Goal: Register for event/course

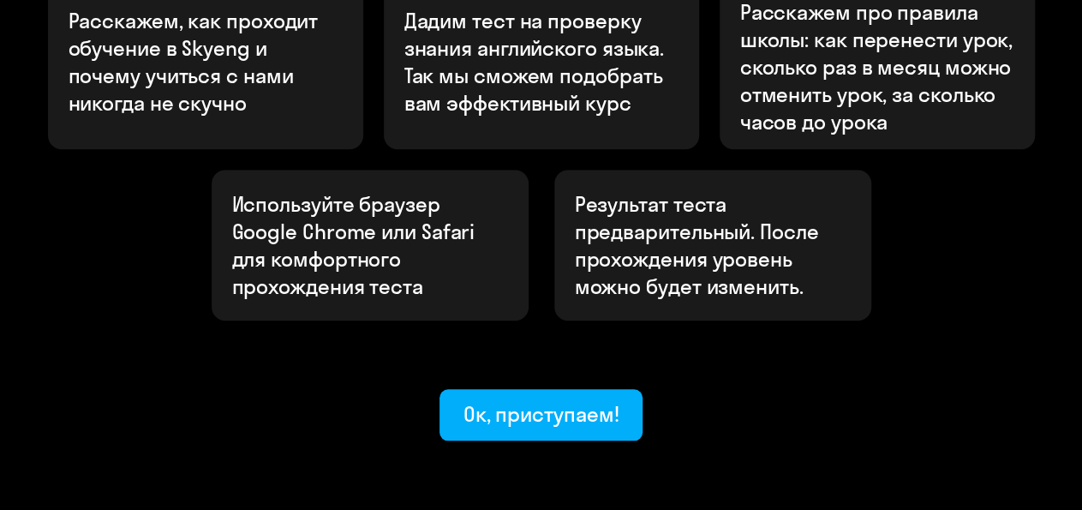
scroll to position [727, 0]
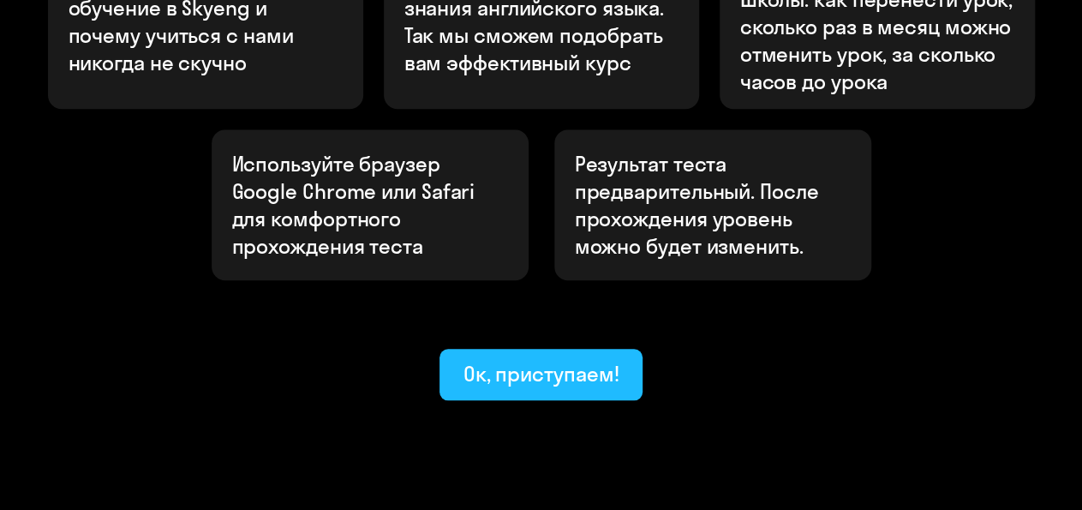
click at [559, 360] on div "Ок, приступаем!" at bounding box center [542, 373] width 156 height 27
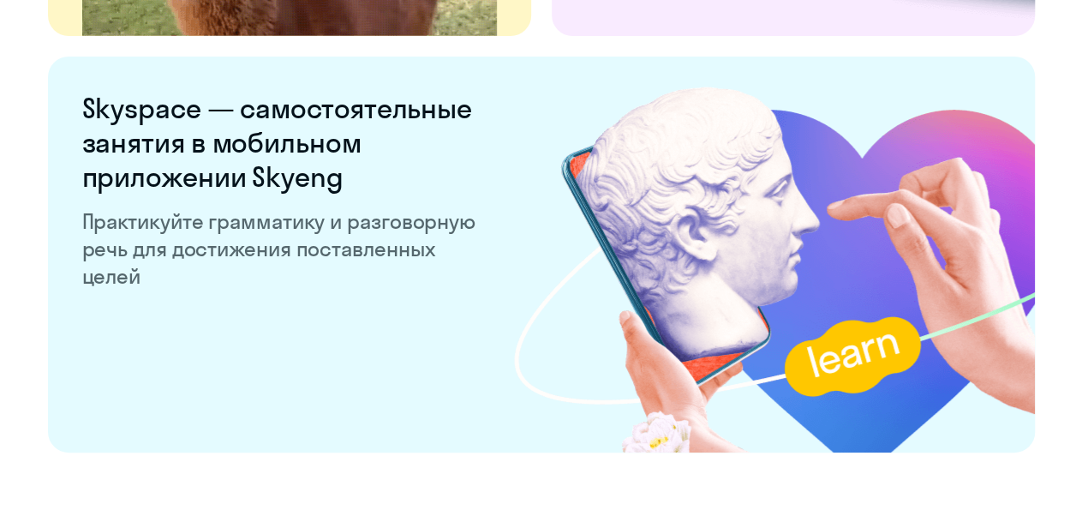
scroll to position [3462, 0]
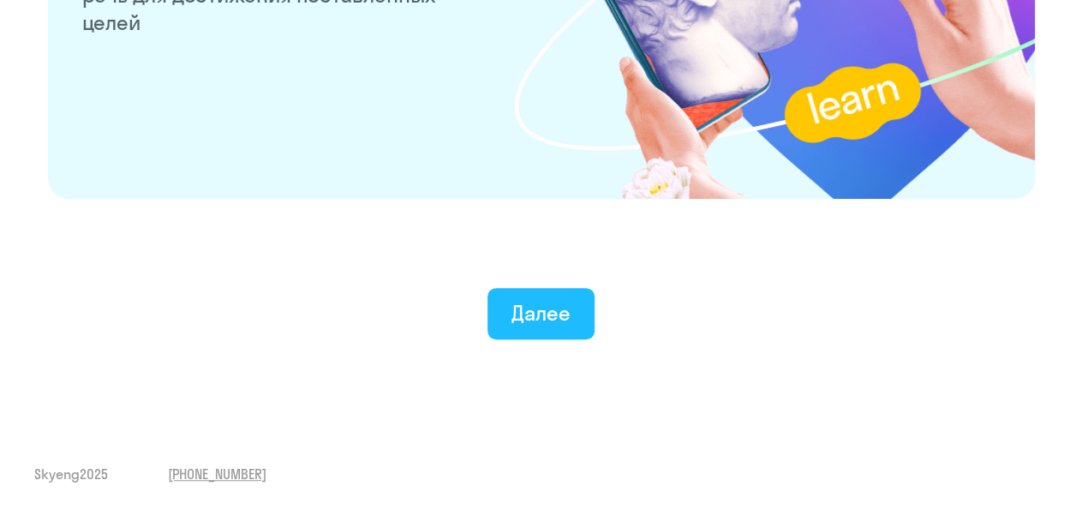
click at [519, 302] on div "Далее" at bounding box center [541, 312] width 59 height 27
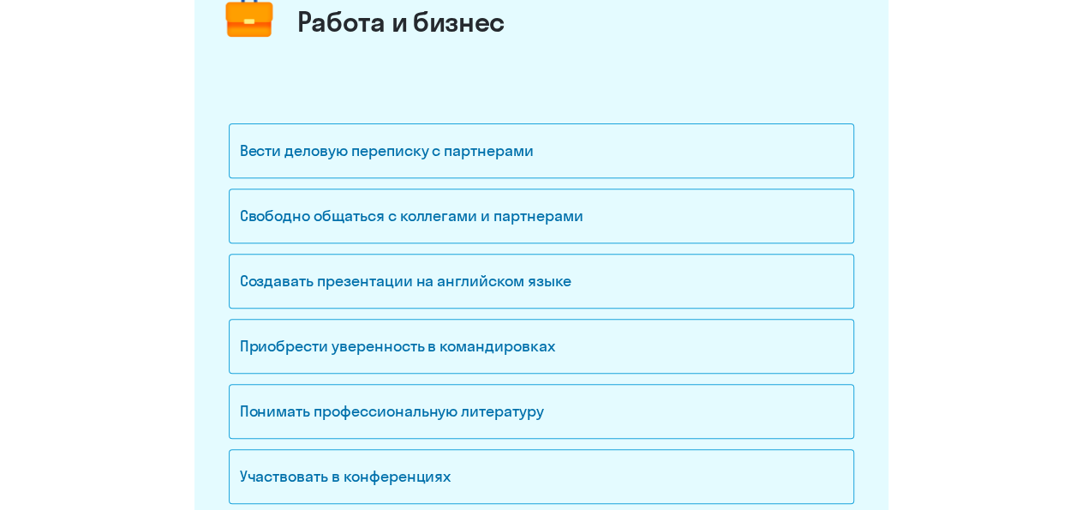
scroll to position [267, 0]
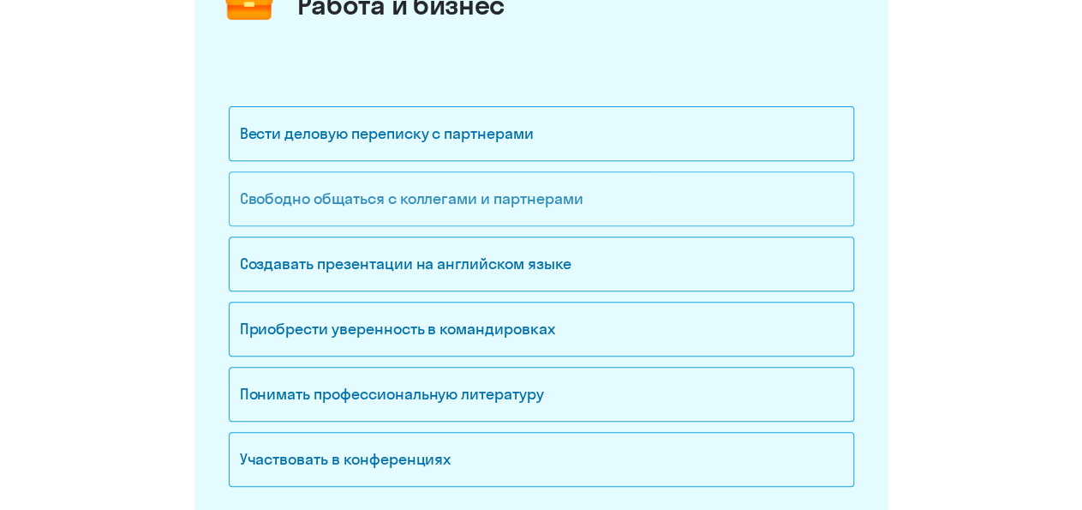
click at [542, 208] on div "Свободно общаться с коллегами и партнерами" at bounding box center [542, 198] width 626 height 55
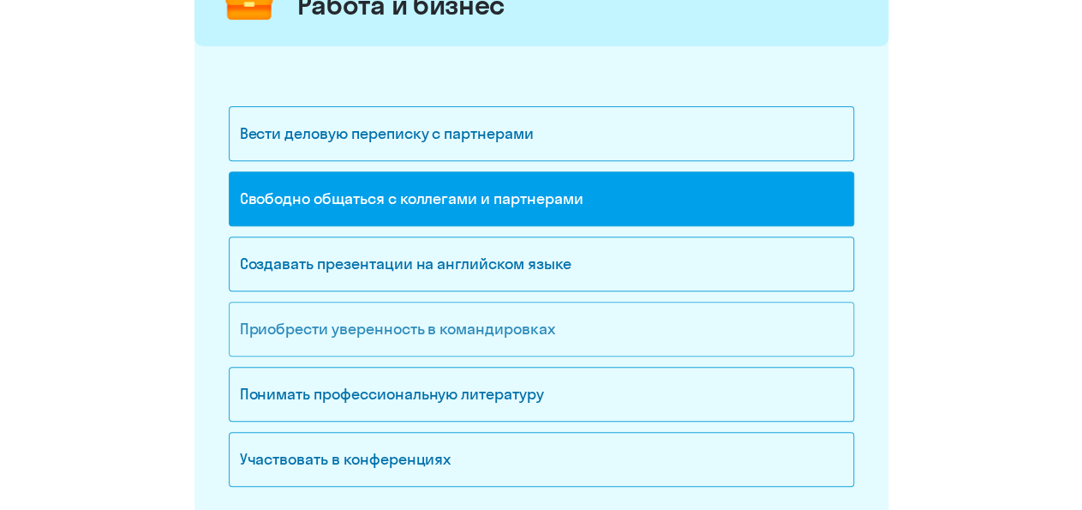
click at [572, 319] on div "Приобрести уверенность в командировках" at bounding box center [542, 329] width 626 height 55
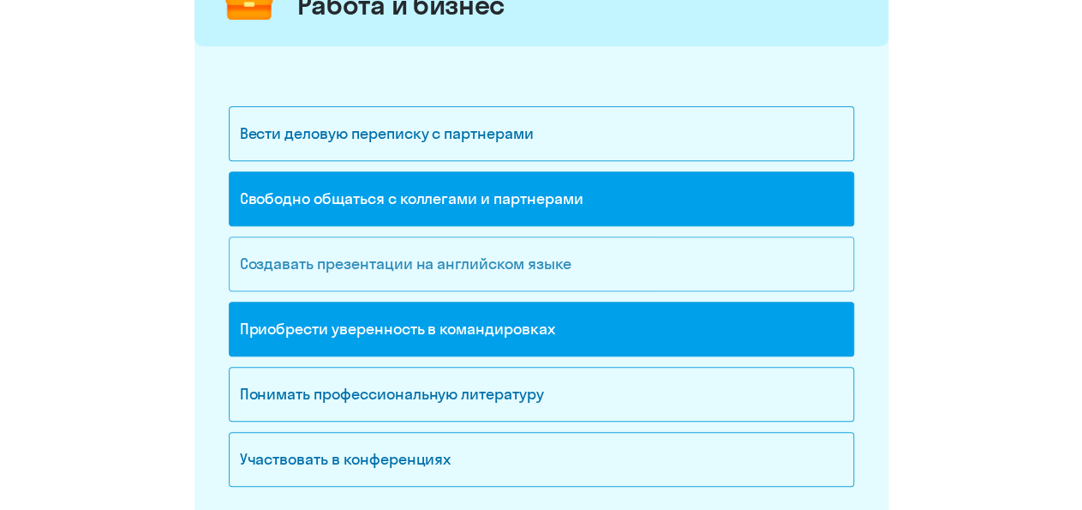
click at [566, 261] on div "Создавать презентации на английском языке" at bounding box center [542, 263] width 626 height 55
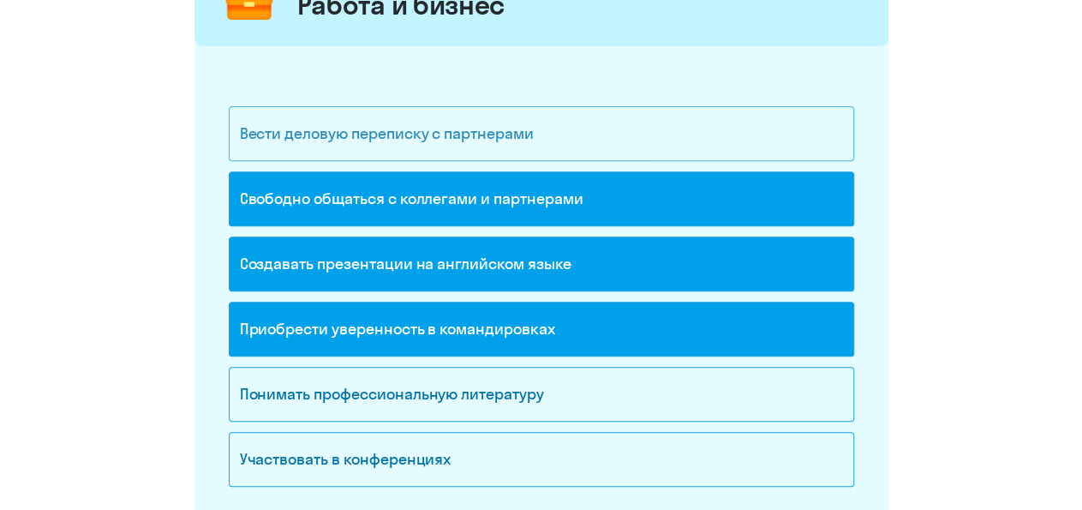
click at [548, 145] on div "Вести деловую переписку с партнерами" at bounding box center [542, 133] width 626 height 55
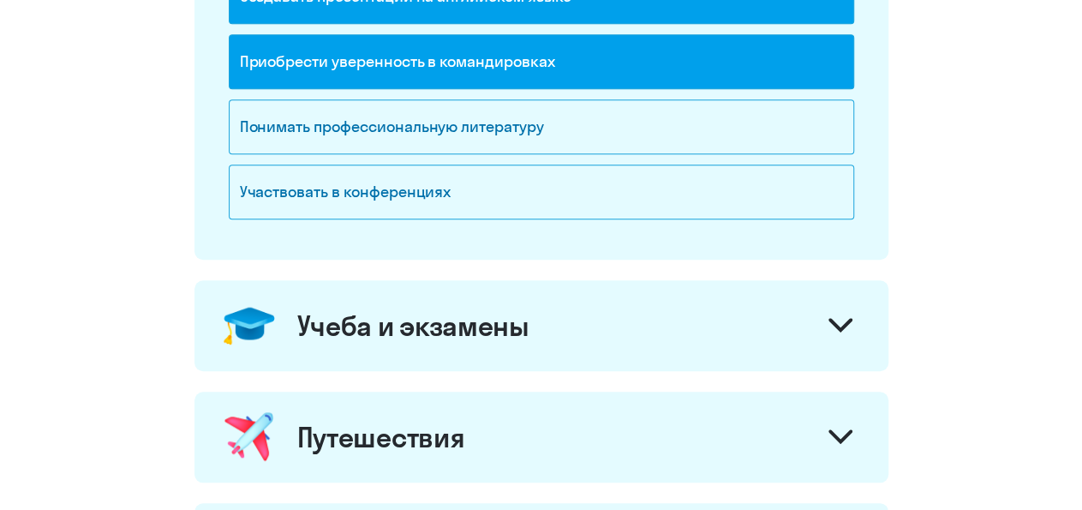
scroll to position [713, 0]
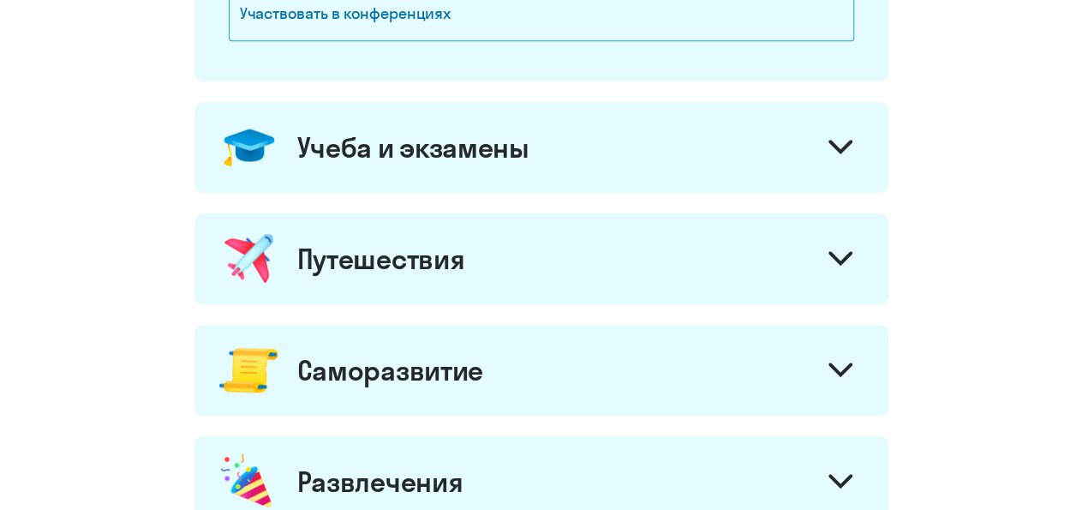
click at [830, 243] on div at bounding box center [840, 260] width 41 height 41
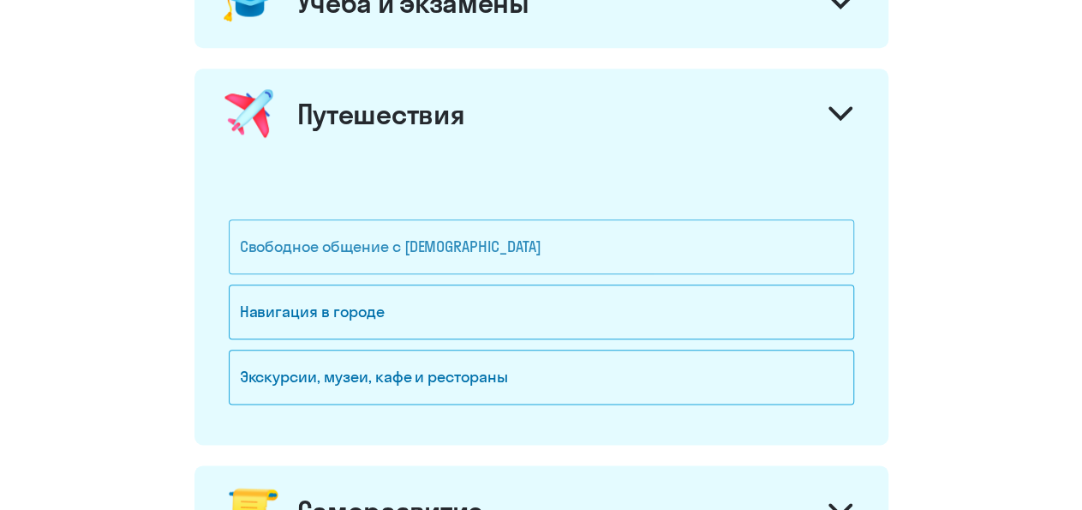
scroll to position [891, 0]
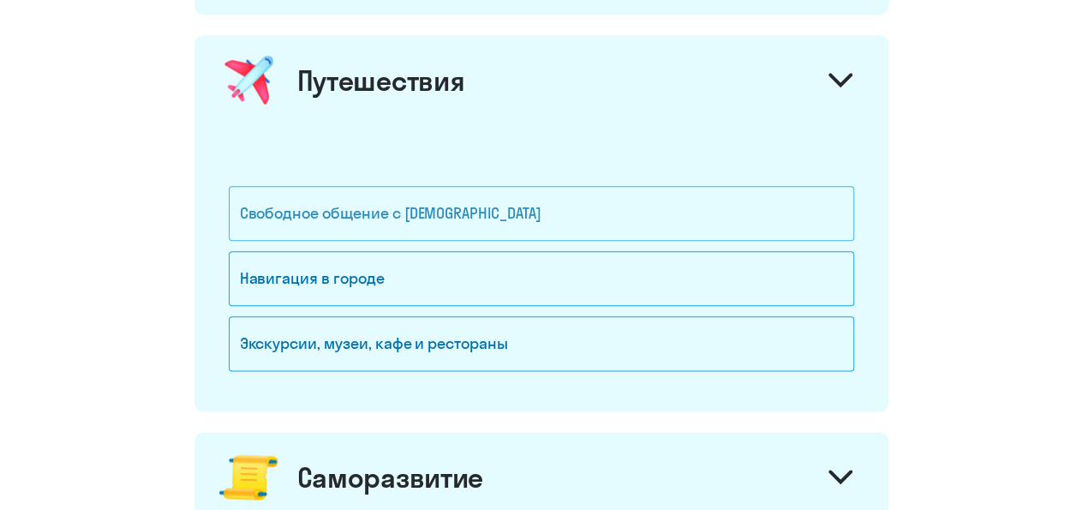
click at [519, 207] on div "Свободное общение с [DEMOGRAPHIC_DATA]" at bounding box center [542, 213] width 626 height 55
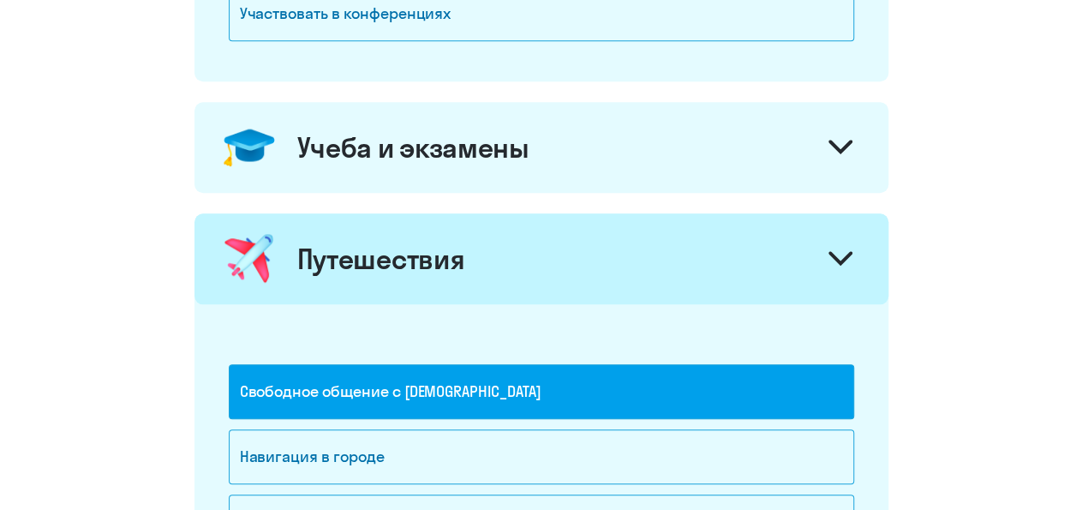
scroll to position [713, 0]
click at [719, 155] on div "Учеба и экзамены" at bounding box center [542, 147] width 694 height 91
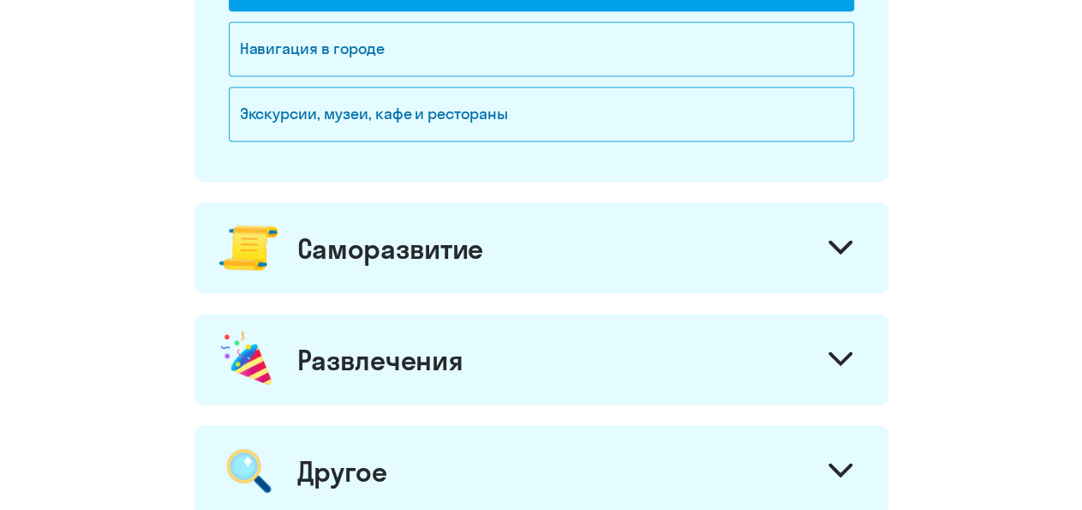
scroll to position [1426, 0]
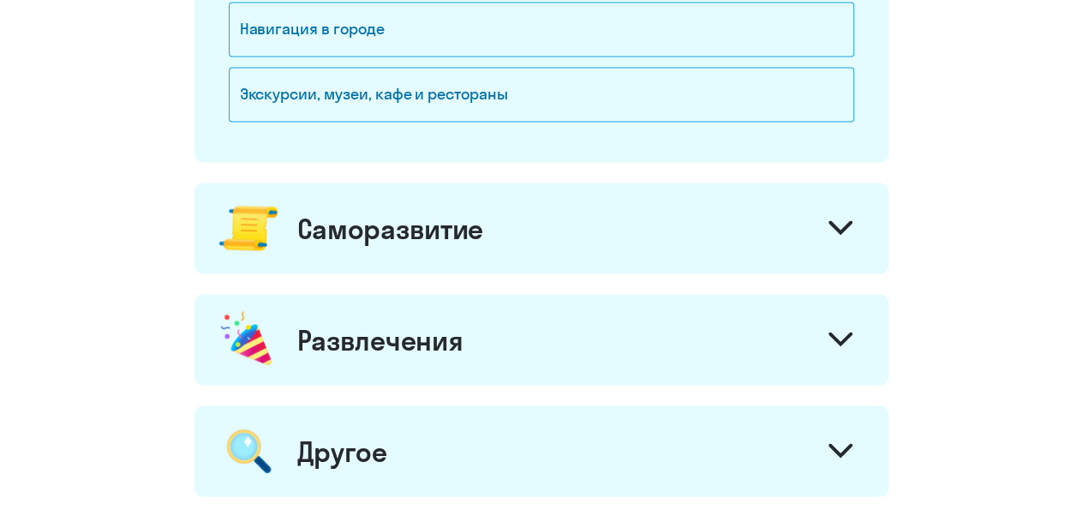
click at [774, 236] on div "Саморазвитие" at bounding box center [542, 228] width 694 height 91
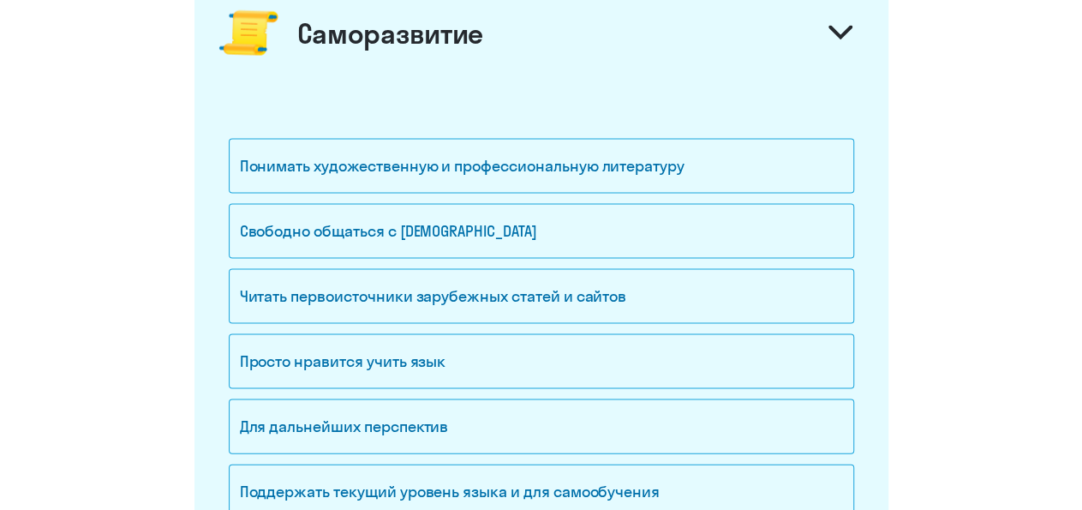
scroll to position [1693, 0]
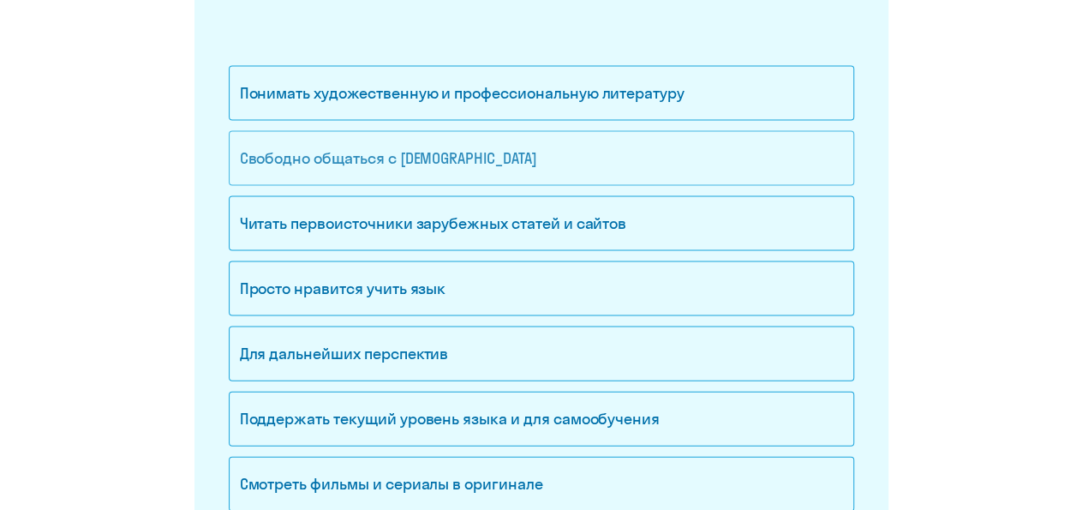
click at [582, 148] on div "Свободно общаться с [DEMOGRAPHIC_DATA]" at bounding box center [542, 158] width 626 height 55
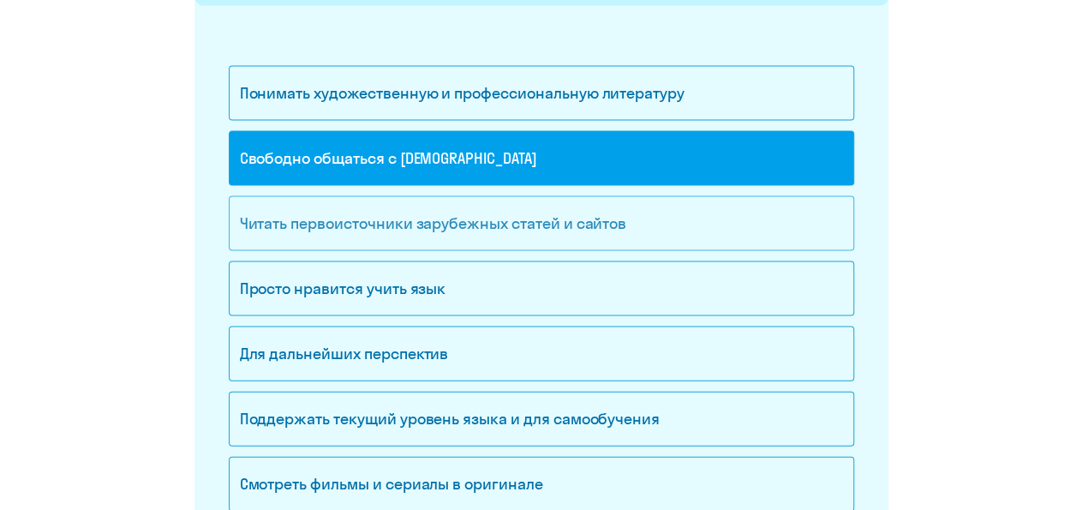
click at [596, 220] on div "Читать первоисточники зарубежных статей и сайтов" at bounding box center [542, 223] width 626 height 55
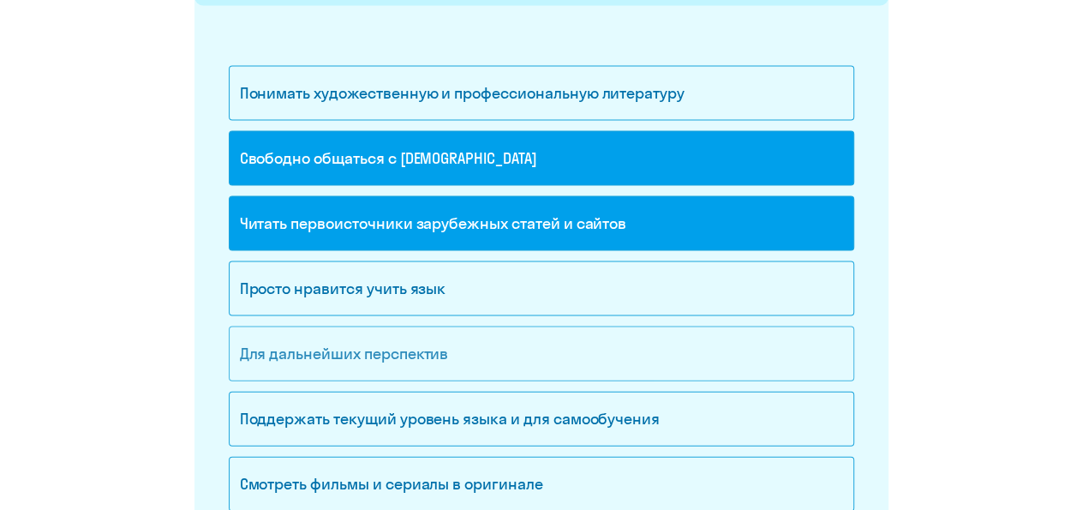
click at [572, 353] on div "Для дальнейших перспектив" at bounding box center [542, 353] width 626 height 55
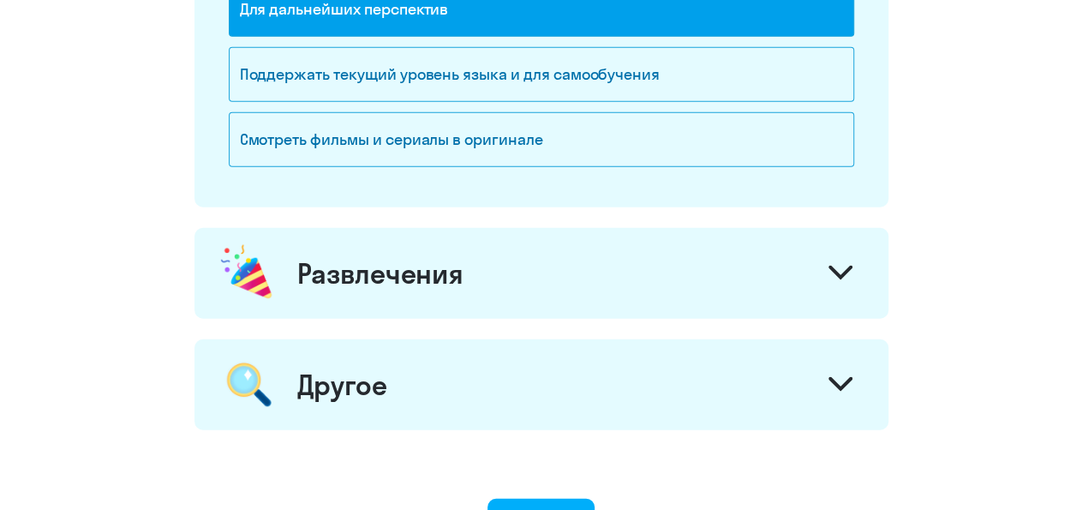
scroll to position [2228, 0]
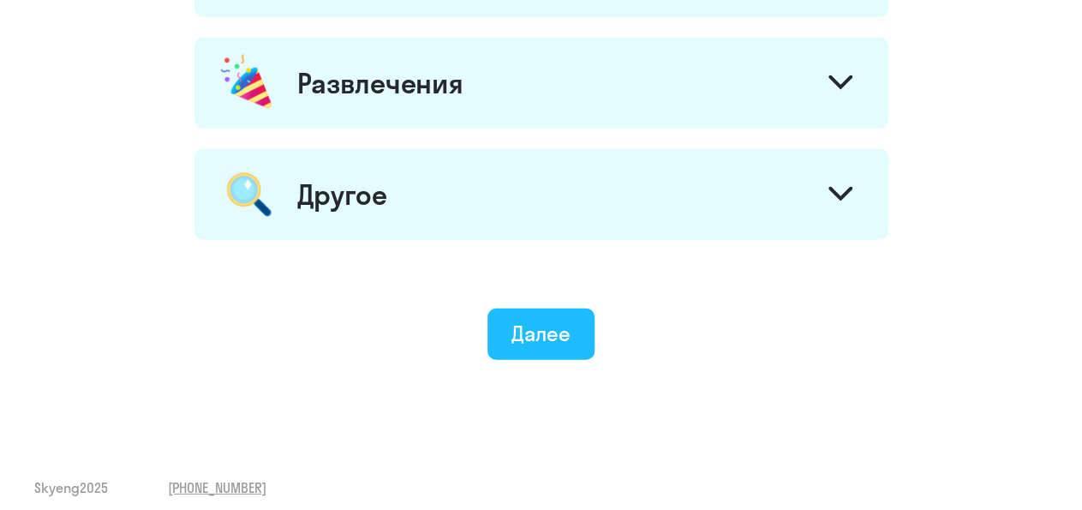
click at [529, 325] on div "Далее" at bounding box center [541, 333] width 59 height 27
